Goal: Check status

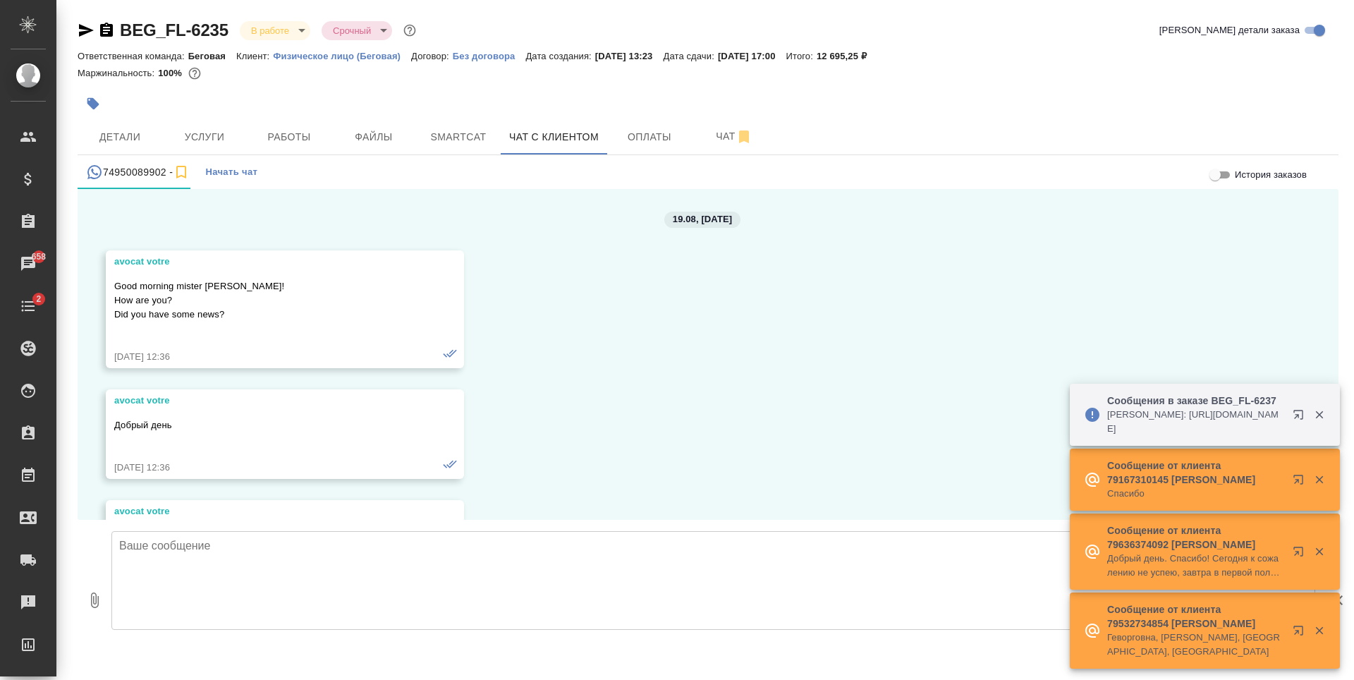
scroll to position [11163, 0]
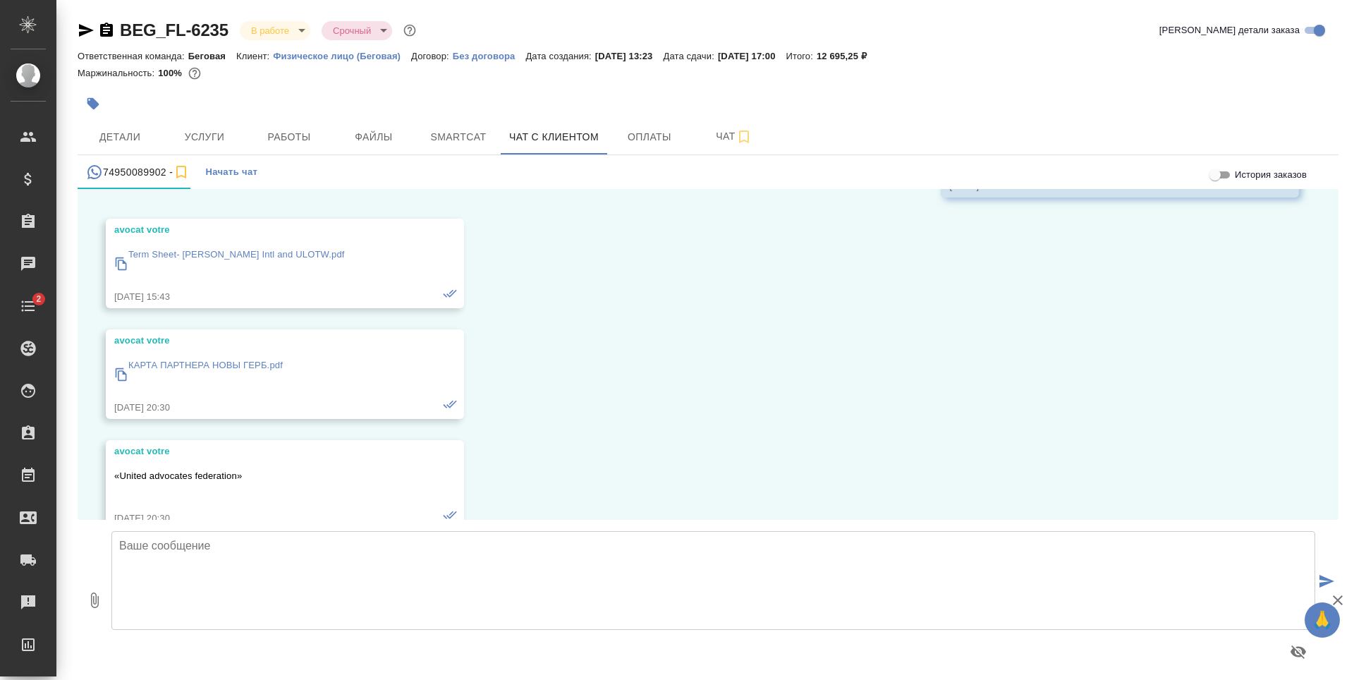
scroll to position [11163, 0]
